Goal: Task Accomplishment & Management: Use online tool/utility

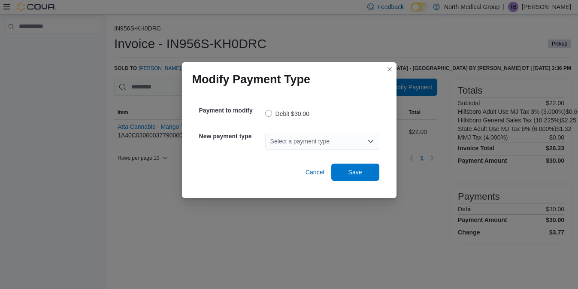
click at [314, 143] on div "Select a payment type" at bounding box center [322, 141] width 114 height 17
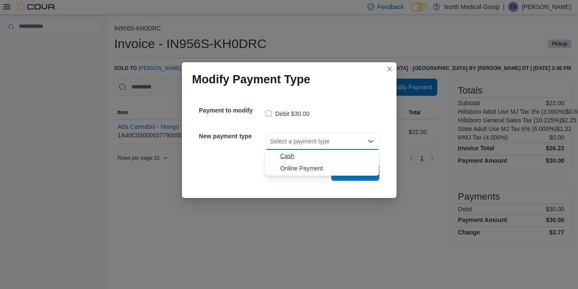
click at [284, 156] on span "Cash" at bounding box center [327, 155] width 94 height 9
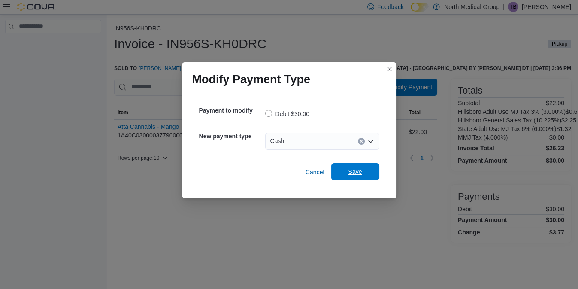
click at [345, 175] on span "Save" at bounding box center [355, 171] width 38 height 17
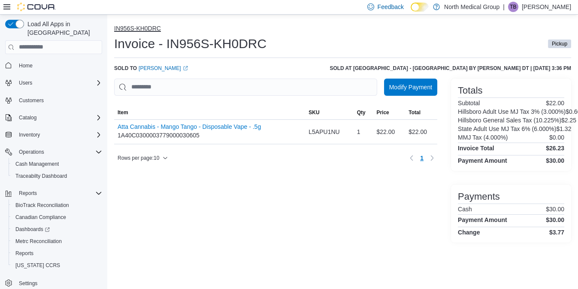
click at [137, 29] on button "IN956S-KH0DRC" at bounding box center [137, 28] width 47 height 7
